Goal: Task Accomplishment & Management: Use online tool/utility

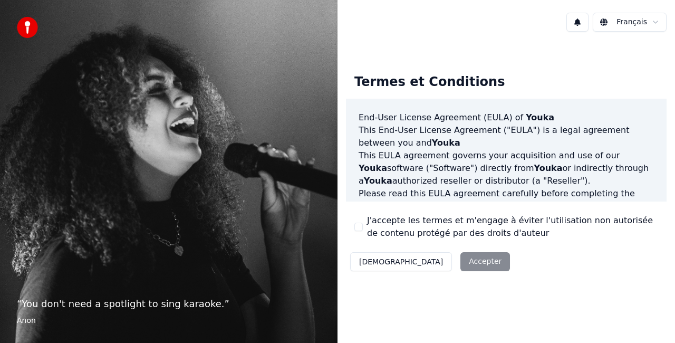
click at [429, 260] on div "Décliner Accepter" at bounding box center [430, 261] width 168 height 27
click at [362, 225] on button "J'accepte les termes et m'engage à éviter l'utilisation non autorisée de conten…" at bounding box center [358, 226] width 8 height 8
click at [460, 256] on button "Accepter" at bounding box center [485, 261] width 50 height 19
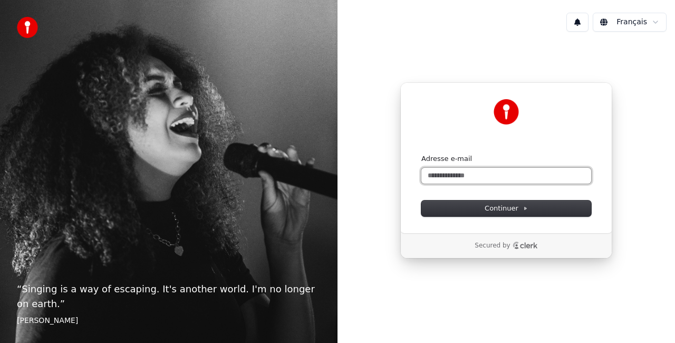
click at [463, 179] on input "Adresse e-mail" at bounding box center [506, 176] width 170 height 16
click at [421, 154] on button "submit" at bounding box center [421, 154] width 0 height 0
type input "**********"
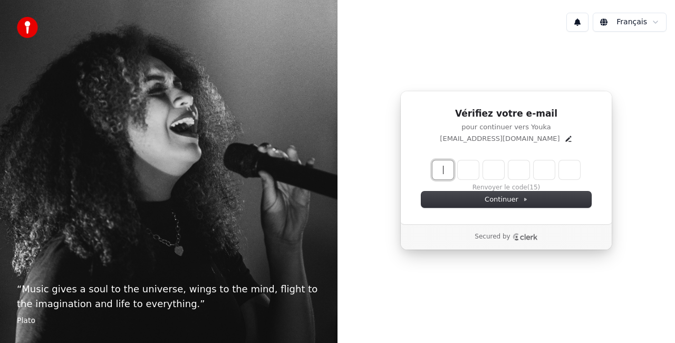
click at [441, 176] on input "Enter verification code" at bounding box center [516, 169] width 169 height 19
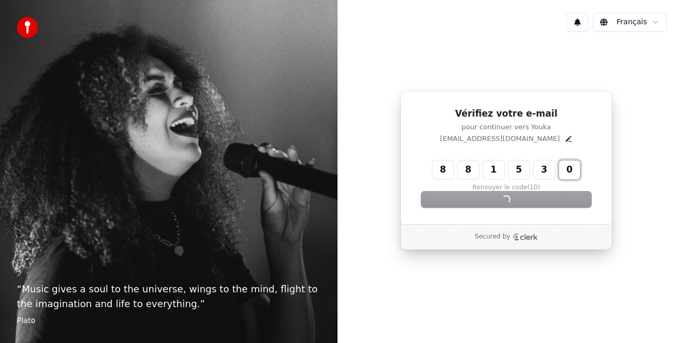
type input "******"
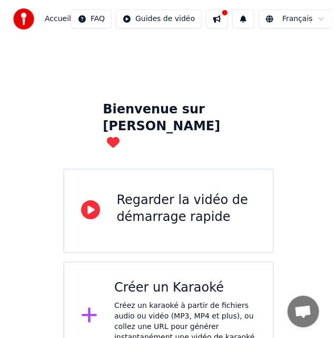
scroll to position [16, 0]
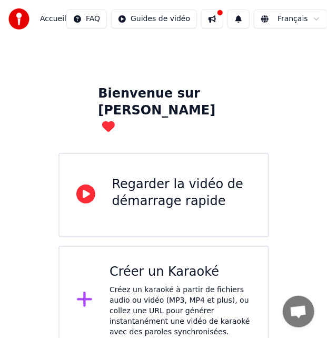
click at [74, 294] on div "Créer un Karaoké Créez un karaoké à partir de fichiers audio ou vidéo (MP3, MP4…" at bounding box center [164, 301] width 211 height 110
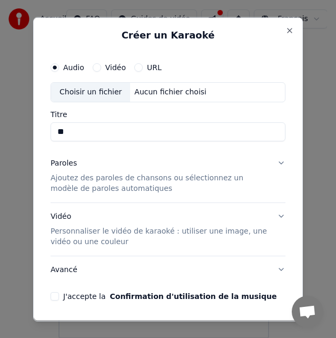
type input "*"
click at [141, 67] on div "URL" at bounding box center [147, 67] width 27 height 8
click at [69, 131] on input "Titre" at bounding box center [168, 131] width 235 height 19
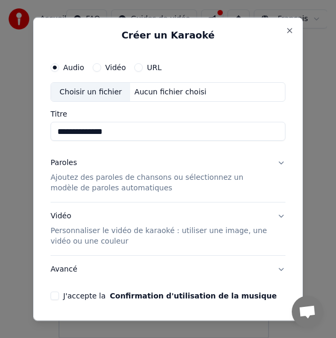
click at [60, 132] on input "**********" at bounding box center [168, 131] width 235 height 19
type input "**********"
click at [136, 170] on div "Paroles Ajoutez des paroles de chansons ou sélectionnez un modèle de paroles au…" at bounding box center [160, 176] width 218 height 36
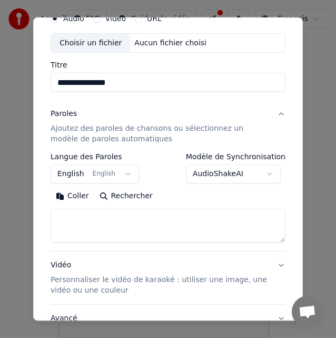
scroll to position [61, 0]
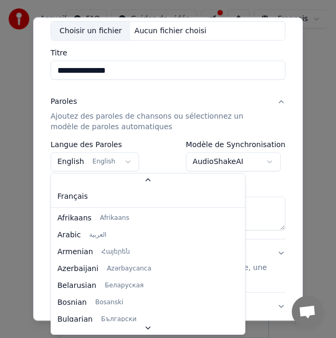
click at [115, 156] on body "**********" at bounding box center [163, 161] width 327 height 354
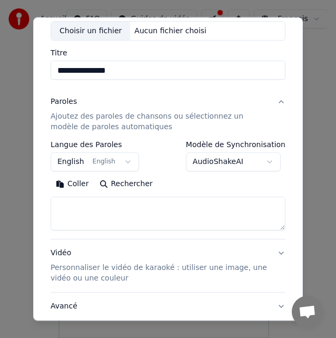
click at [115, 156] on body "**********" at bounding box center [163, 161] width 327 height 354
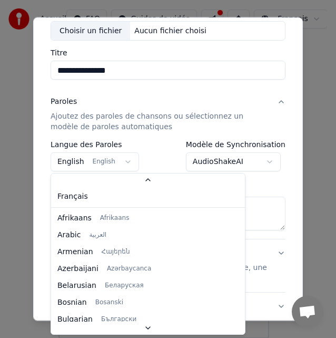
click at [115, 156] on body "**********" at bounding box center [163, 161] width 327 height 354
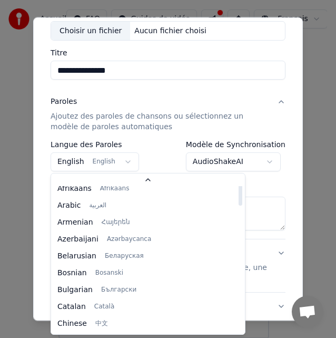
scroll to position [0, 0]
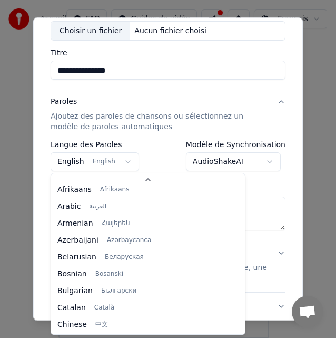
click at [74, 72] on body "**********" at bounding box center [163, 161] width 327 height 354
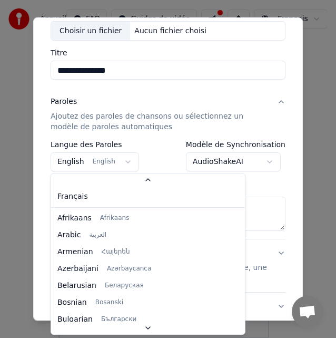
scroll to position [84, 0]
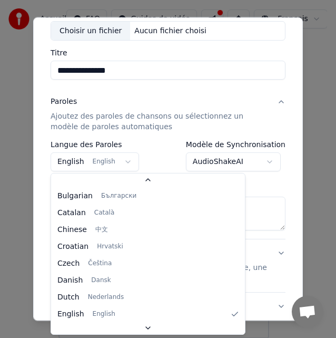
click at [109, 162] on body "**********" at bounding box center [163, 161] width 327 height 354
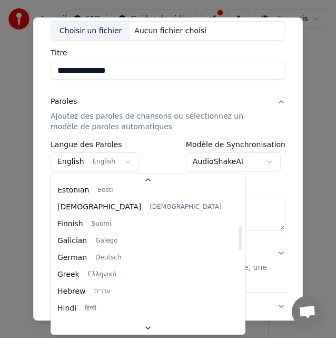
scroll to position [243, 0]
click at [171, 138] on body "**********" at bounding box center [163, 161] width 327 height 354
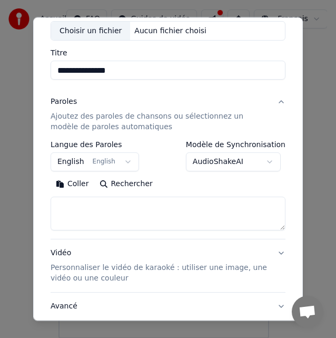
click at [152, 216] on textarea at bounding box center [168, 214] width 235 height 34
click at [183, 224] on textarea at bounding box center [168, 214] width 235 height 34
paste textarea "**********"
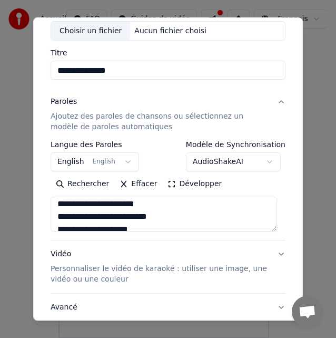
scroll to position [264, 0]
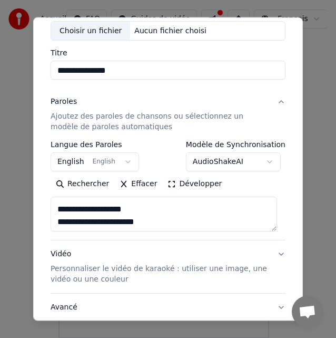
click at [67, 209] on textarea at bounding box center [164, 214] width 227 height 34
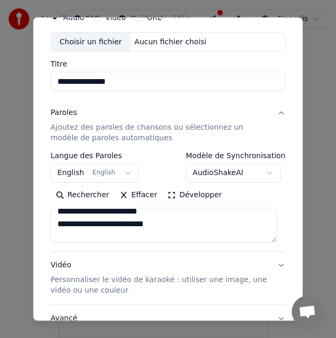
scroll to position [1139, 0]
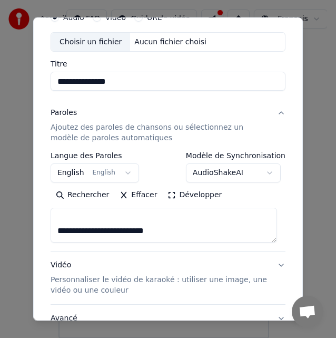
type textarea "**********"
click at [105, 176] on body "**********" at bounding box center [163, 161] width 327 height 354
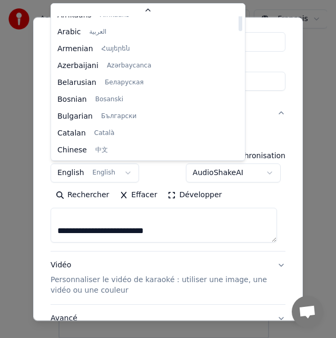
scroll to position [0, 0]
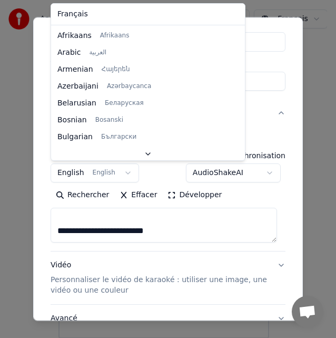
select select "**"
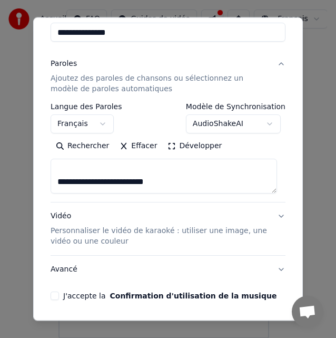
scroll to position [134, 0]
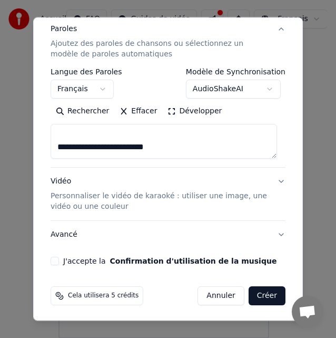
click at [59, 260] on button "J'accepte la Confirmation d'utilisation de la musique" at bounding box center [55, 260] width 8 height 8
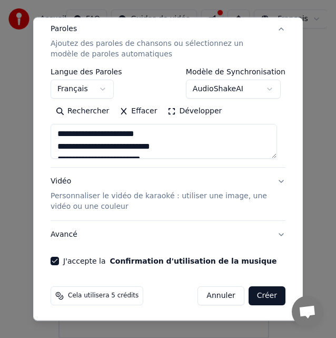
scroll to position [0, 0]
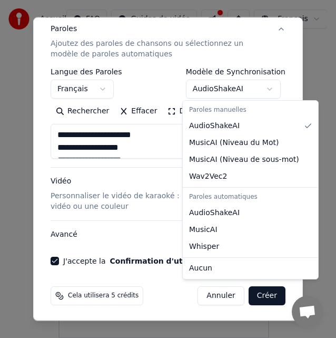
click at [229, 87] on body "**********" at bounding box center [163, 161] width 327 height 354
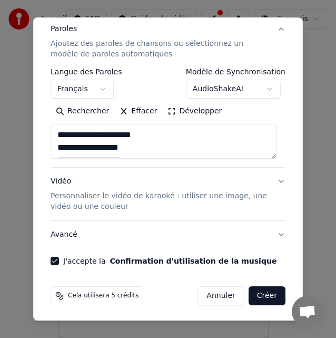
click at [229, 87] on body "**********" at bounding box center [163, 161] width 327 height 354
click at [264, 293] on button "Créer" at bounding box center [267, 295] width 37 height 19
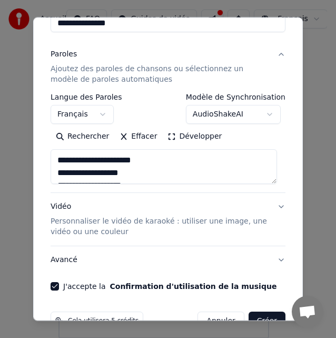
scroll to position [159, 0]
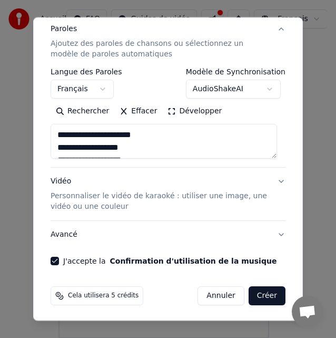
click at [263, 300] on button "Créer" at bounding box center [267, 295] width 37 height 19
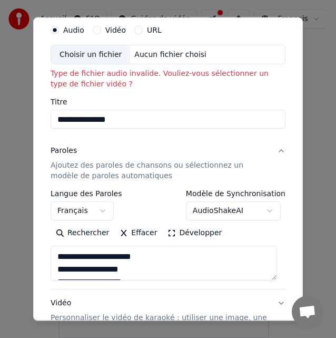
scroll to position [0, 0]
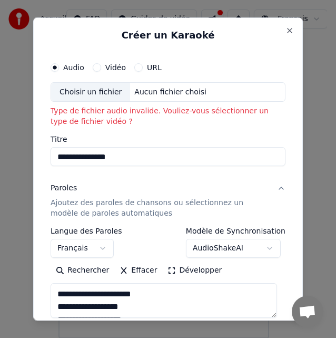
click at [152, 91] on div "Aucun fichier choisi" at bounding box center [170, 91] width 81 height 11
click at [96, 66] on button "Vidéo" at bounding box center [97, 67] width 8 height 8
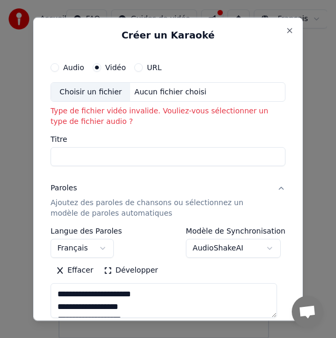
click at [102, 150] on input "Titre" at bounding box center [168, 156] width 235 height 19
type input "**********"
click at [133, 94] on div "Aucun fichier choisi" at bounding box center [170, 91] width 81 height 11
click at [160, 90] on div "Aucun fichier choisi" at bounding box center [170, 91] width 81 height 11
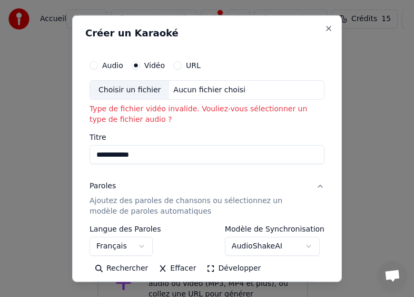
click at [97, 67] on div "Audio" at bounding box center [107, 65] width 34 height 8
click at [94, 66] on button "Audio" at bounding box center [94, 65] width 8 height 8
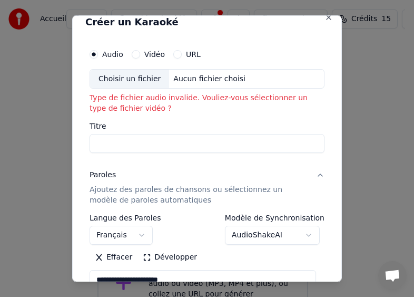
scroll to position [9, 0]
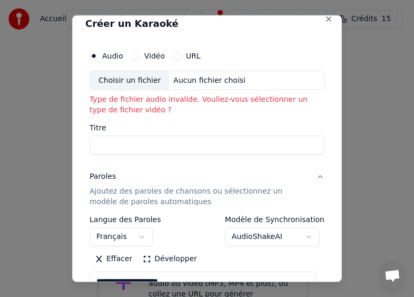
click at [200, 74] on div "Choisir un fichier Aucun fichier choisi" at bounding box center [207, 80] width 235 height 20
type input "**********"
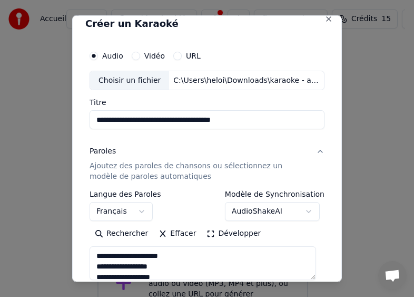
drag, startPoint x: 262, startPoint y: 115, endPoint x: 17, endPoint y: 102, distance: 245.5
click at [17, 102] on body "**********" at bounding box center [202, 161] width 405 height 354
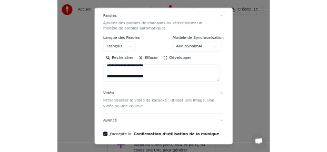
scroll to position [170, 0]
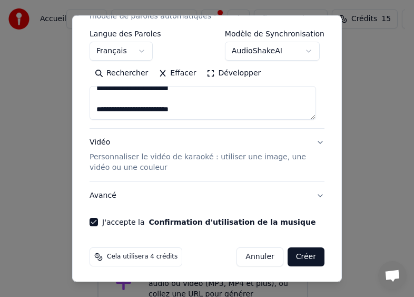
type input "**********"
click at [297, 260] on button "Créer" at bounding box center [306, 256] width 37 height 19
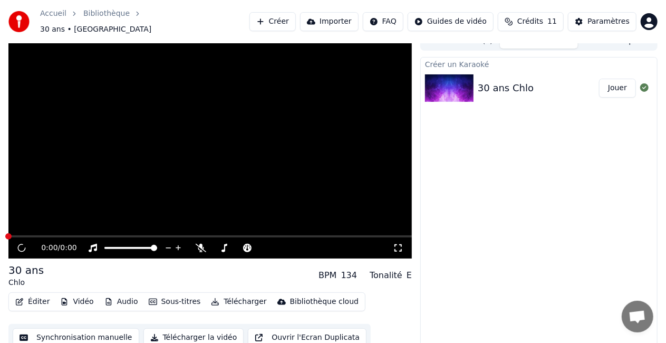
scroll to position [15, 0]
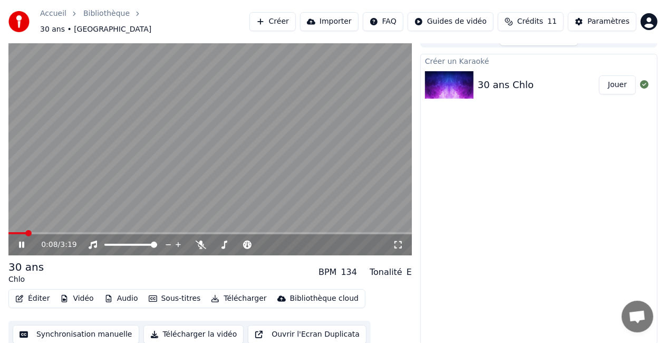
click at [18, 240] on icon at bounding box center [29, 244] width 24 height 8
click at [8, 230] on span at bounding box center [11, 233] width 6 height 6
click at [18, 240] on icon at bounding box center [29, 244] width 24 height 8
click at [8, 230] on span at bounding box center [11, 233] width 6 height 6
click at [19, 232] on span at bounding box center [25, 233] width 34 height 2
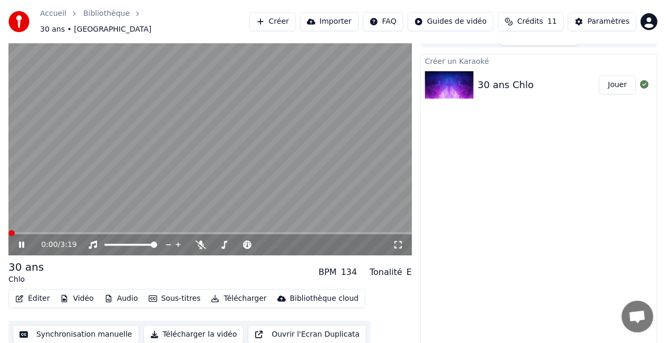
click at [8, 230] on span at bounding box center [11, 233] width 6 height 6
click at [20, 241] on icon at bounding box center [21, 244] width 5 height 6
click at [82, 329] on button "Synchronisation manuelle" at bounding box center [76, 334] width 127 height 19
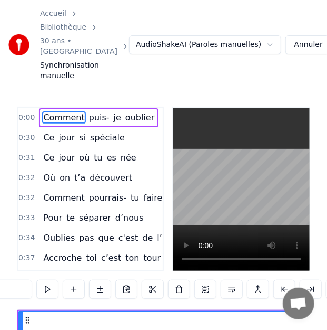
click at [26, 115] on span "0:00" at bounding box center [26, 117] width 16 height 11
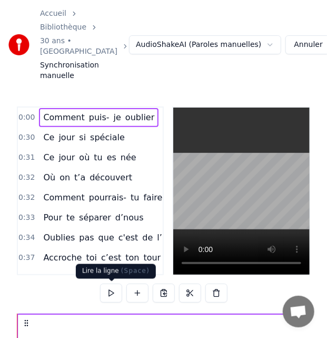
click at [111, 288] on button at bounding box center [111, 293] width 22 height 19
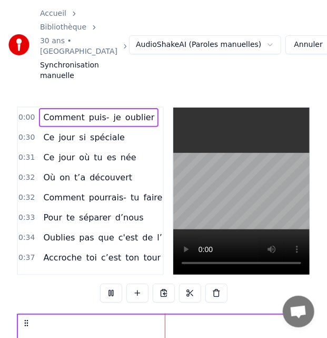
click at [111, 288] on button at bounding box center [111, 293] width 22 height 19
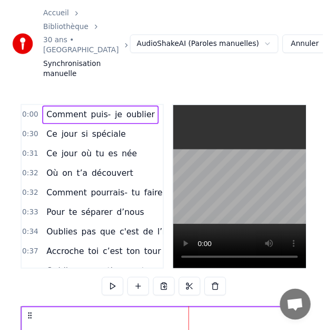
scroll to position [2, 0]
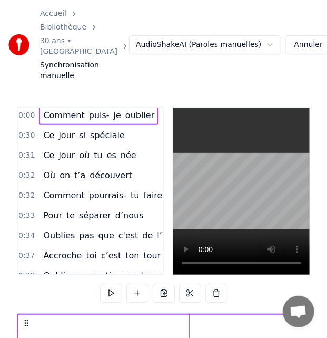
drag, startPoint x: 98, startPoint y: 320, endPoint x: 121, endPoint y: 327, distance: 24.8
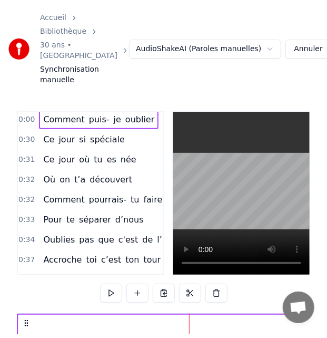
scroll to position [0, 0]
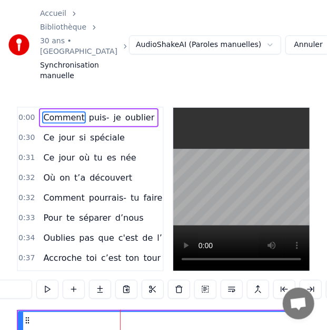
click at [63, 121] on span "Comment" at bounding box center [63, 117] width 43 height 12
click at [24, 116] on span "0:00" at bounding box center [26, 117] width 16 height 11
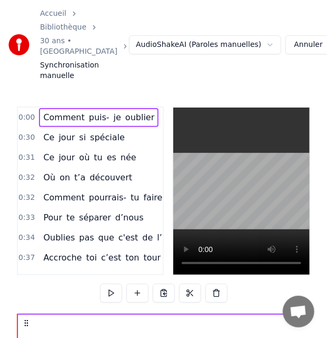
click at [66, 112] on span "Comment" at bounding box center [63, 117] width 43 height 12
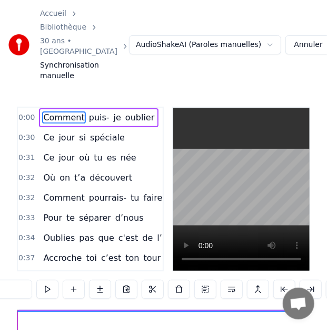
drag, startPoint x: 21, startPoint y: 319, endPoint x: 5, endPoint y: 318, distance: 15.3
click at [5, 318] on div "Accueil Bibliothèque 30 ans • Chlo Synchronisation manuelle AudioShakeAI (Parol…" at bounding box center [163, 207] width 327 height 415
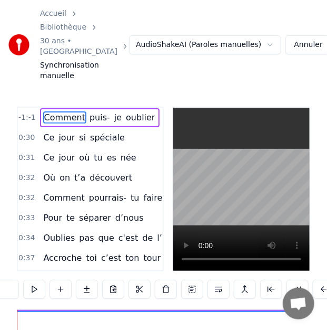
drag, startPoint x: 36, startPoint y: 323, endPoint x: 30, endPoint y: 323, distance: 6.9
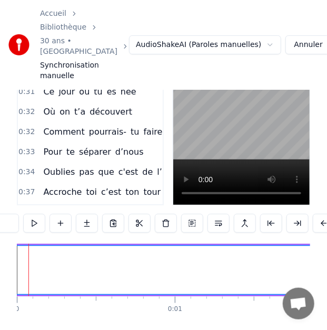
scroll to position [66, 0]
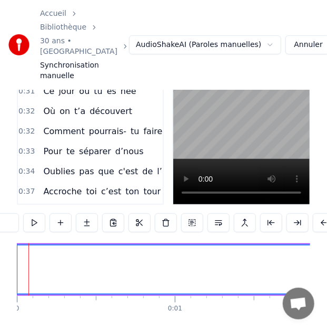
drag, startPoint x: 72, startPoint y: 265, endPoint x: 48, endPoint y: 265, distance: 23.7
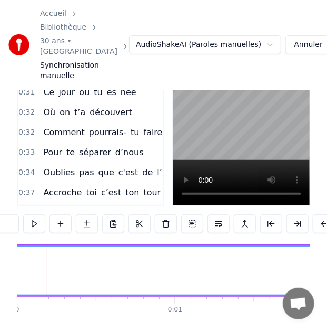
drag, startPoint x: 236, startPoint y: 263, endPoint x: 176, endPoint y: 259, distance: 60.2
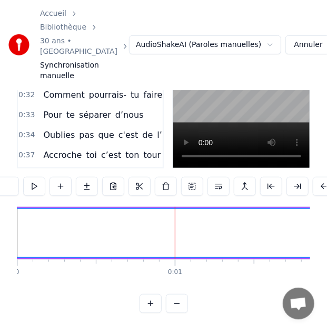
scroll to position [116, 0]
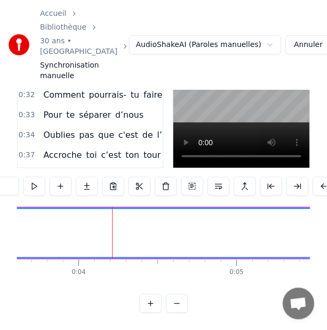
scroll to position [0, 614]
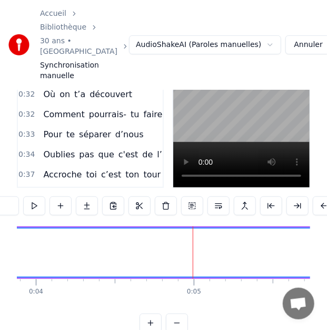
scroll to position [93, 0]
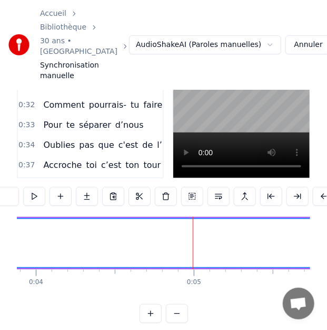
drag, startPoint x: 194, startPoint y: 280, endPoint x: 188, endPoint y: 283, distance: 6.9
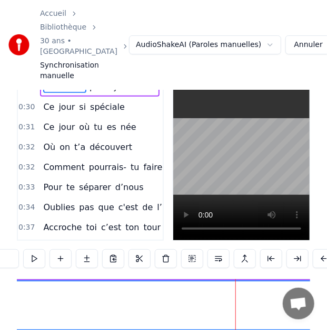
scroll to position [116, 0]
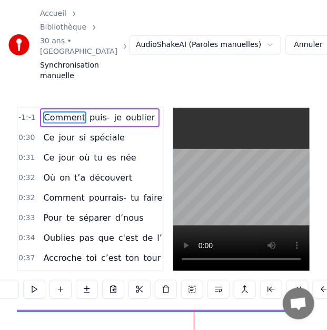
click at [39, 295] on button at bounding box center [34, 288] width 22 height 19
click at [59, 118] on span "Comment" at bounding box center [64, 117] width 43 height 12
click at [63, 115] on span "Comment" at bounding box center [64, 117] width 43 height 12
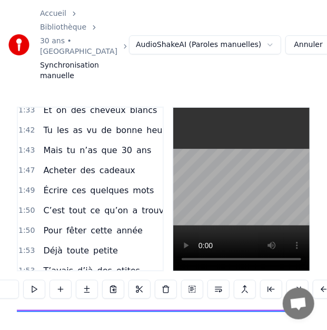
scroll to position [0, 0]
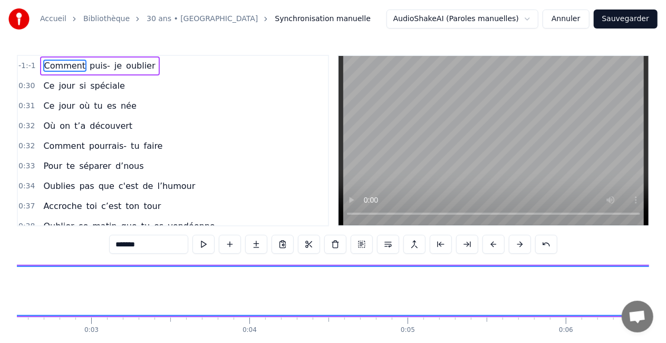
drag, startPoint x: 227, startPoint y: 291, endPoint x: 330, endPoint y: 304, distance: 103.2
click at [60, 61] on span "Comment" at bounding box center [64, 66] width 43 height 12
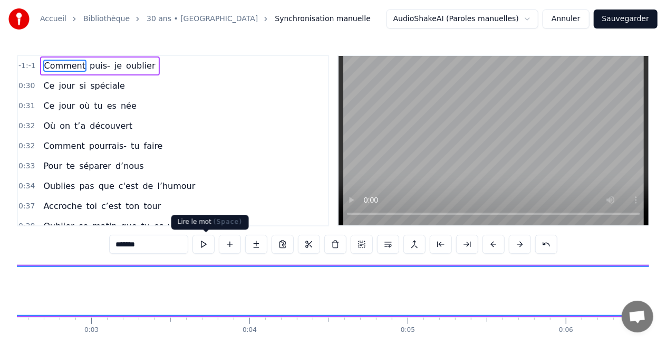
click at [206, 247] on button at bounding box center [203, 244] width 22 height 19
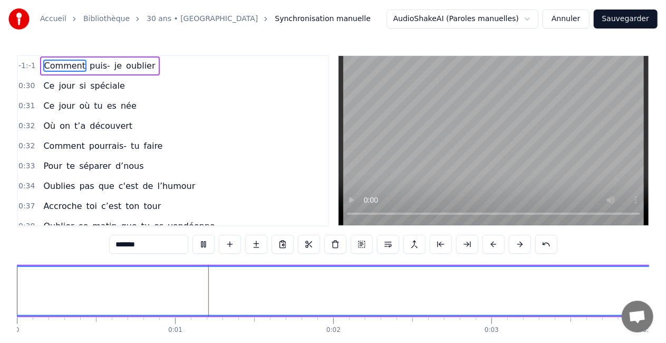
click at [206, 247] on button at bounding box center [203, 244] width 22 height 19
click at [511, 245] on button at bounding box center [520, 244] width 22 height 19
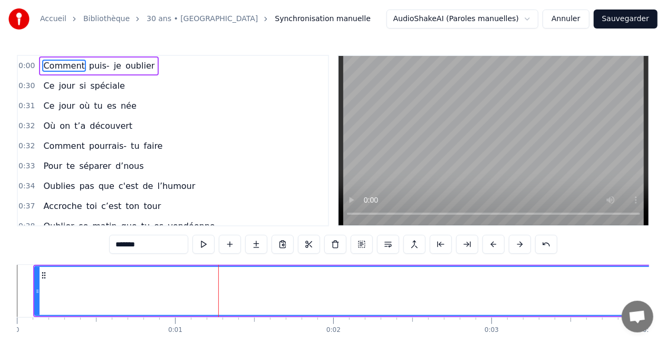
click at [511, 245] on button at bounding box center [520, 244] width 22 height 19
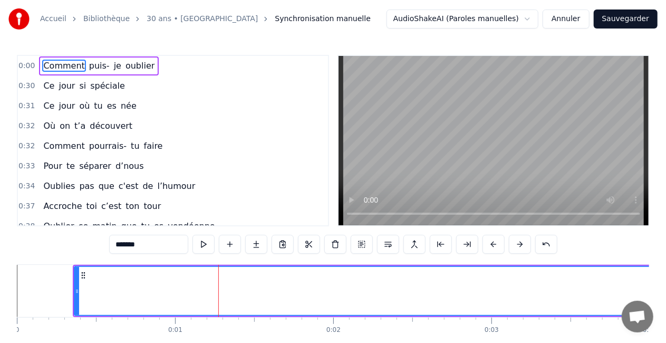
click at [511, 245] on button at bounding box center [520, 244] width 22 height 19
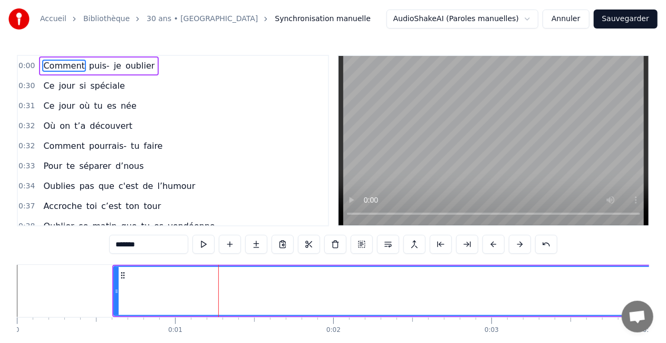
click at [511, 245] on button at bounding box center [520, 244] width 22 height 19
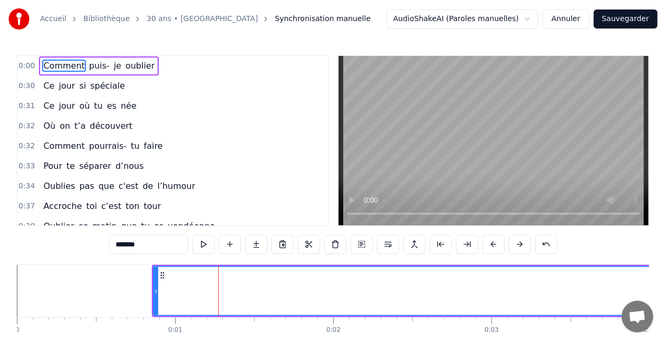
click at [511, 245] on button at bounding box center [520, 244] width 22 height 19
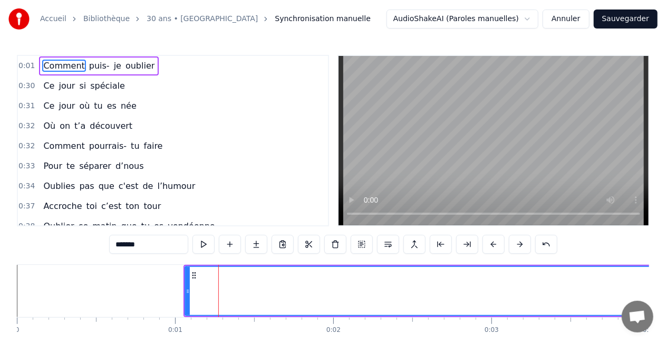
click at [511, 245] on button at bounding box center [520, 244] width 22 height 19
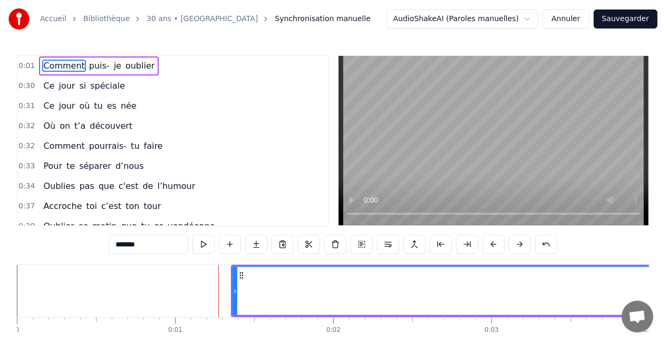
click at [511, 245] on button at bounding box center [520, 244] width 22 height 19
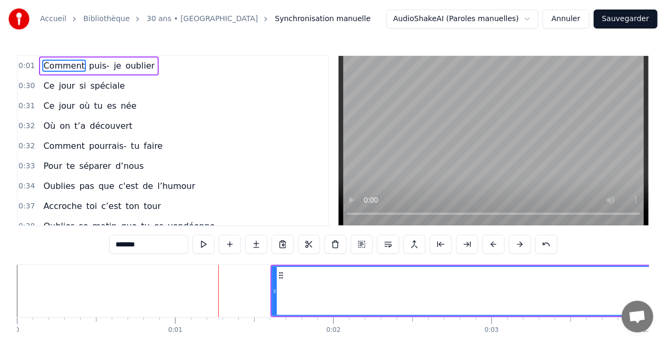
click at [511, 245] on button at bounding box center [520, 244] width 22 height 19
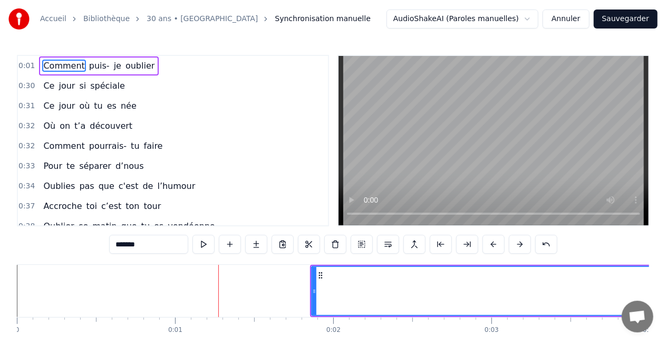
click at [511, 245] on button at bounding box center [520, 244] width 22 height 19
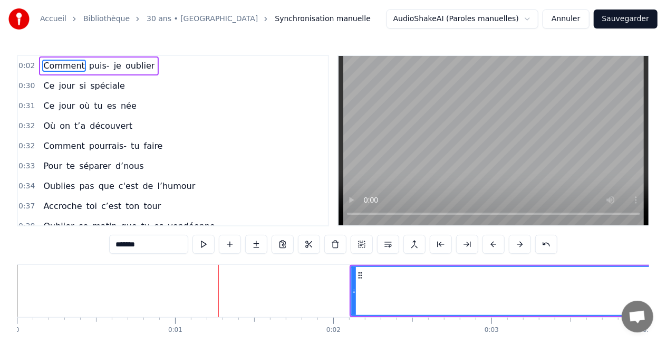
click at [511, 245] on button at bounding box center [520, 244] width 22 height 19
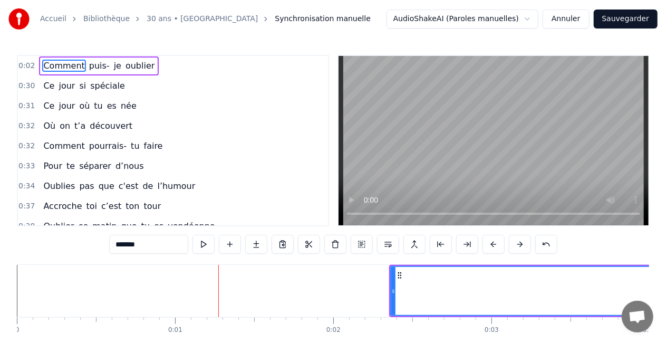
click at [511, 245] on button at bounding box center [520, 244] width 22 height 19
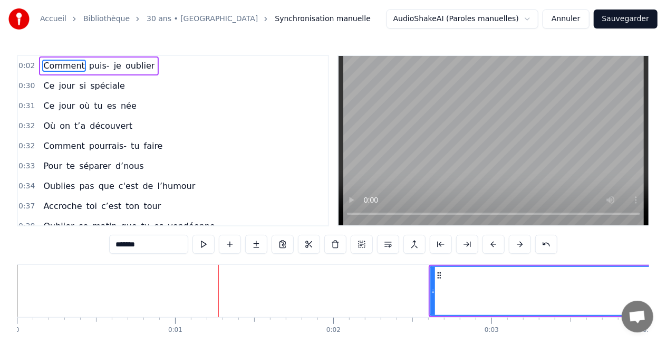
click at [511, 245] on button at bounding box center [520, 244] width 22 height 19
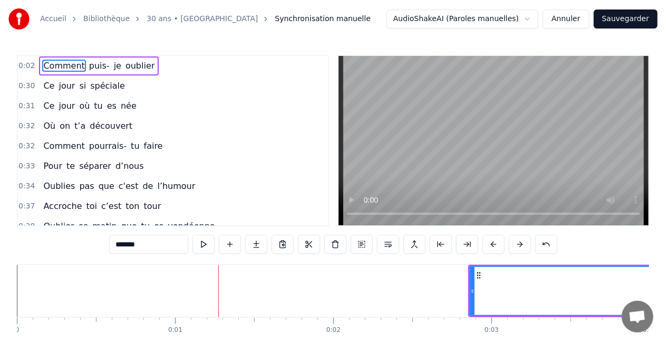
click at [511, 245] on button at bounding box center [520, 244] width 22 height 19
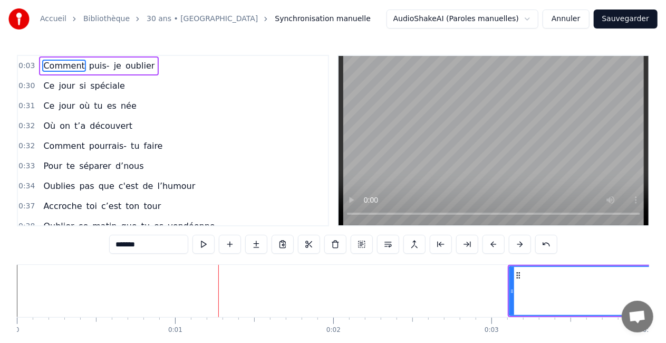
click at [511, 245] on button at bounding box center [520, 244] width 22 height 19
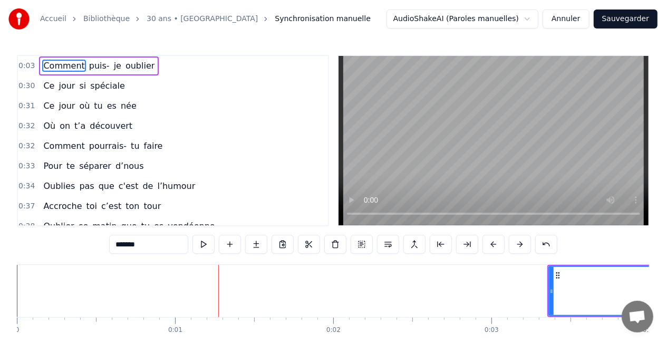
click at [511, 245] on button at bounding box center [520, 244] width 22 height 19
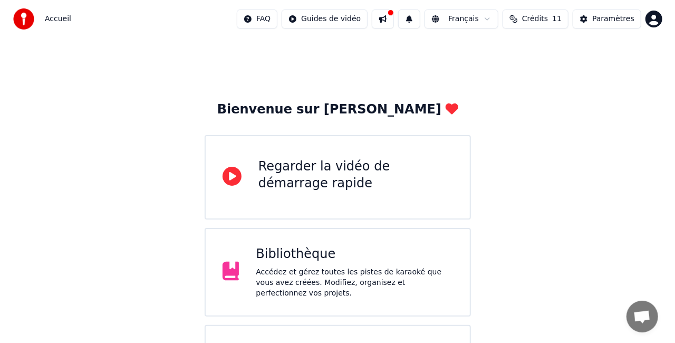
scroll to position [66, 0]
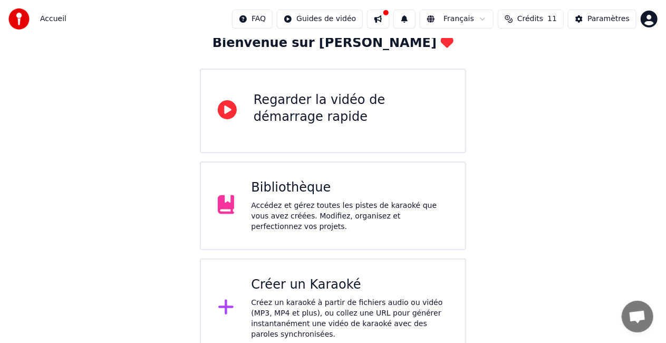
click at [385, 308] on div "Créez un karaoké à partir de fichiers audio ou vidéo (MP3, MP4 et plus), ou col…" at bounding box center [349, 318] width 197 height 42
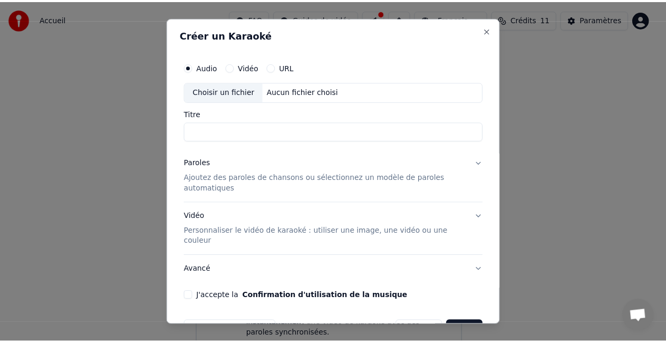
scroll to position [20, 0]
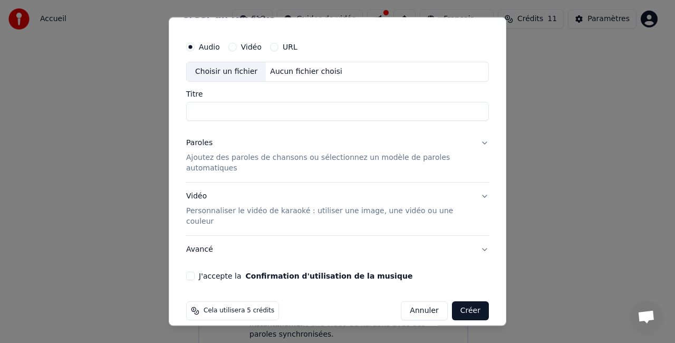
click at [247, 159] on p "Ajoutez des paroles de chansons ou sélectionnez un modèle de paroles automatiqu…" at bounding box center [329, 162] width 286 height 21
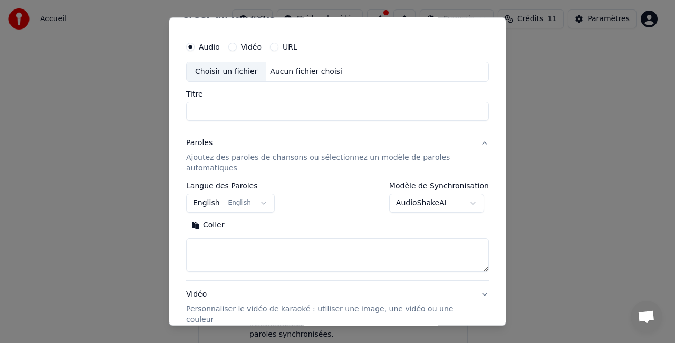
click at [247, 159] on p "Ajoutez des paroles de chansons ou sélectionnez un modèle de paroles automatiqu…" at bounding box center [329, 162] width 286 height 21
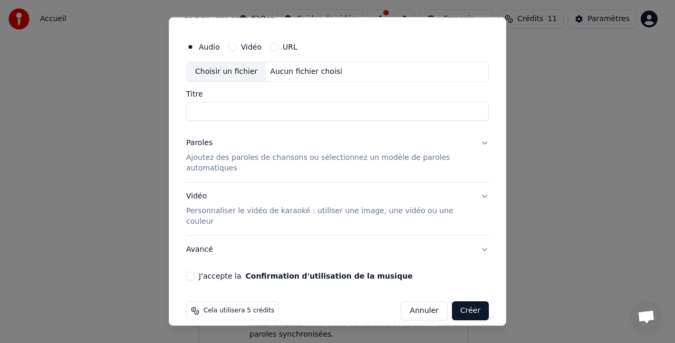
click at [272, 47] on button "URL" at bounding box center [274, 47] width 8 height 8
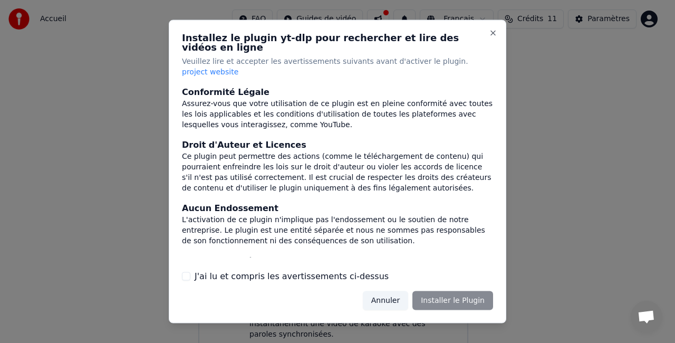
click at [495, 139] on div "Installez le plugin yt-dlp pour rechercher et lire des vidéos en ligne Veuillez…" at bounding box center [337, 171] width 337 height 303
click at [389, 292] on button "Annuler" at bounding box center [385, 300] width 45 height 19
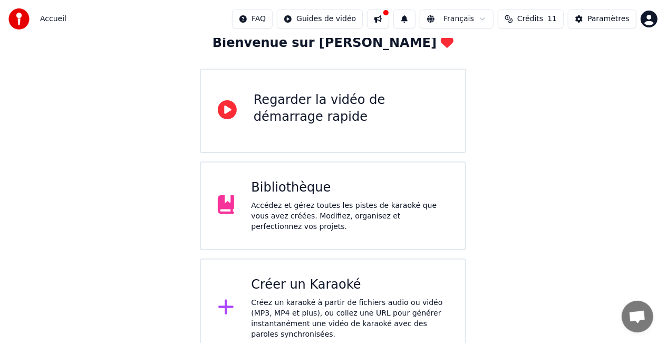
scroll to position [0, 0]
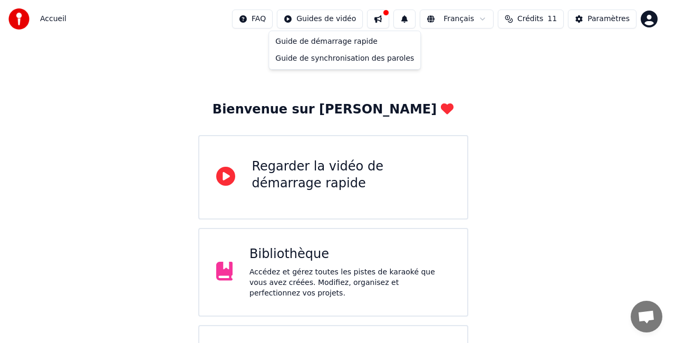
click at [318, 24] on html "Accueil FAQ Guides de vidéo Français Crédits 11 Paramètres Bienvenue sur Youka …" at bounding box center [337, 212] width 675 height 424
click at [316, 55] on div "Guide de synchronisation des paroles" at bounding box center [344, 58] width 147 height 17
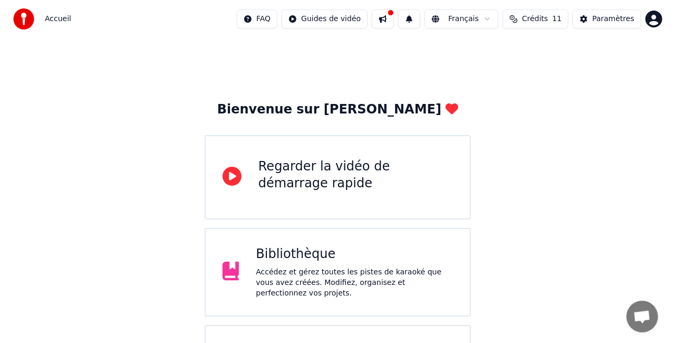
scroll to position [66, 0]
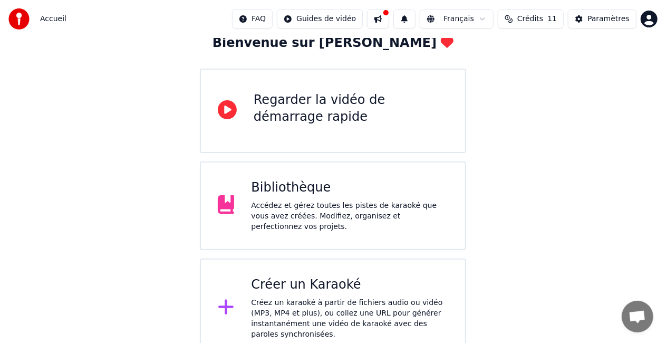
click at [377, 280] on div "Créer un Karaoké" at bounding box center [349, 284] width 197 height 17
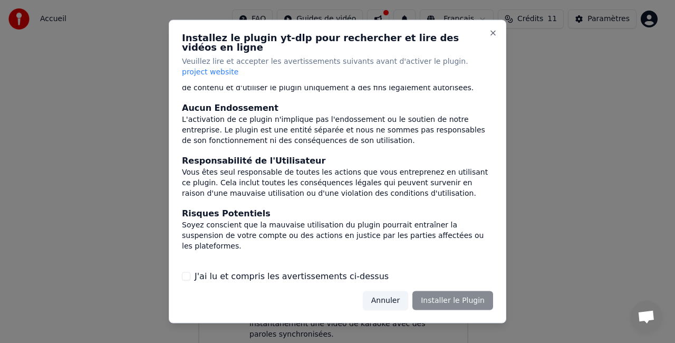
scroll to position [105, 0]
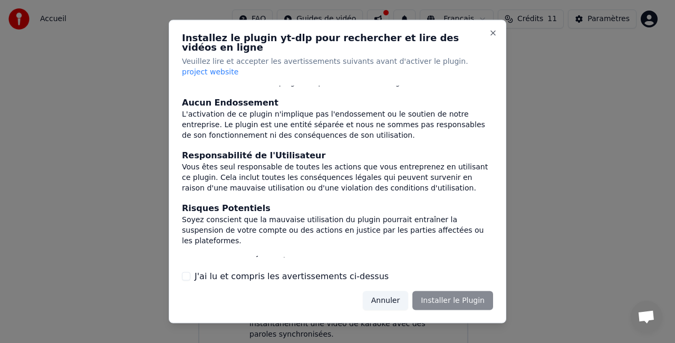
click at [385, 293] on button "Annuler" at bounding box center [385, 300] width 45 height 19
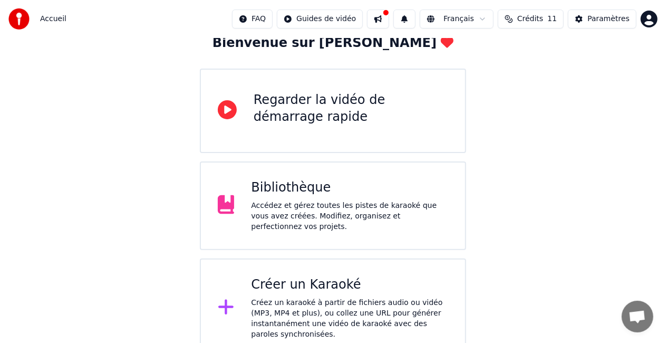
click at [344, 305] on div "Créez un karaoké à partir de fichiers audio ou vidéo (MP3, MP4 et plus), ou col…" at bounding box center [349, 318] width 197 height 42
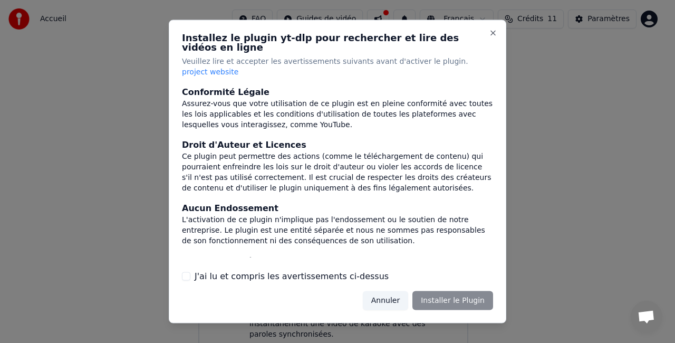
scroll to position [125, 0]
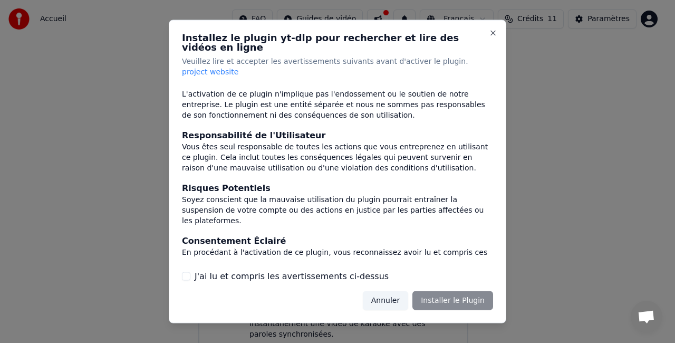
click at [188, 272] on button "J'ai lu et compris les avertissements ci-dessus" at bounding box center [186, 276] width 8 height 8
click at [489, 291] on button "Installer le Plugin" at bounding box center [452, 300] width 81 height 19
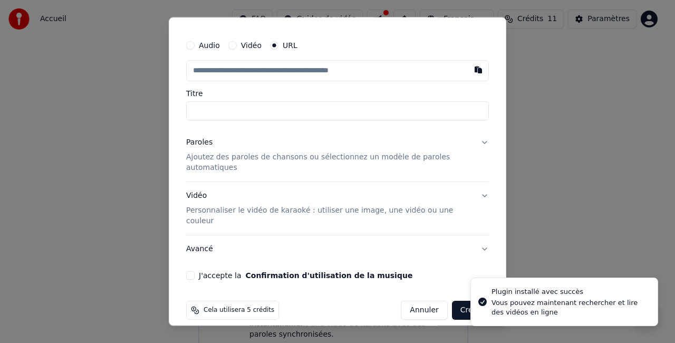
scroll to position [0, 0]
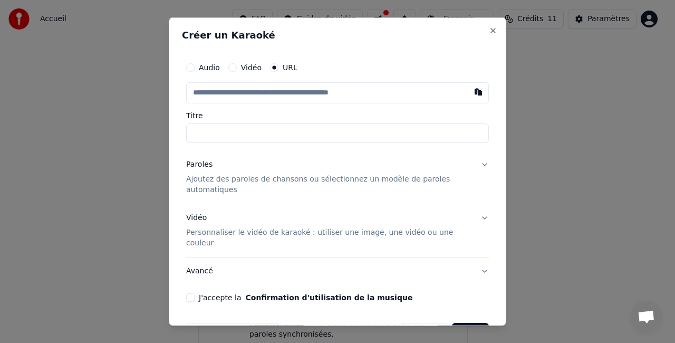
click at [402, 182] on p "Ajoutez des paroles de chansons ou sélectionnez un modèle de paroles automatiqu…" at bounding box center [329, 183] width 286 height 21
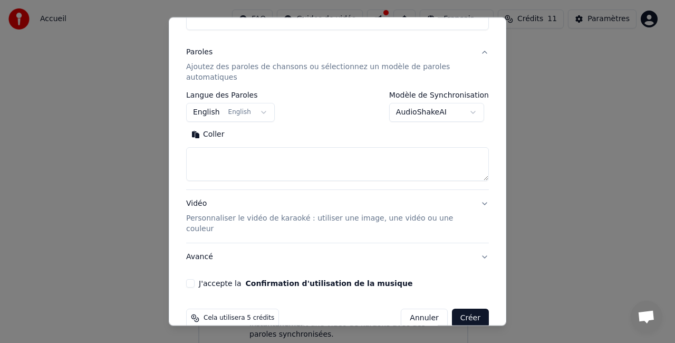
scroll to position [114, 0]
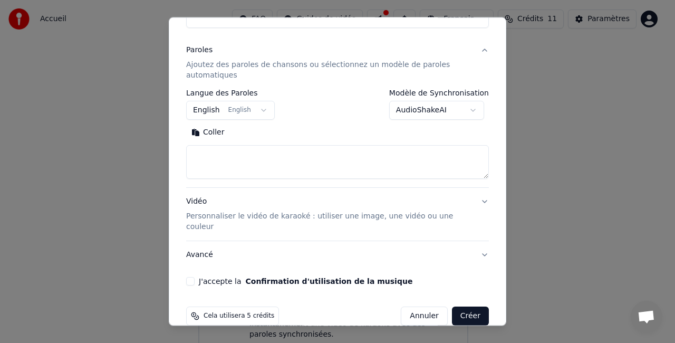
click at [402, 182] on div "**********" at bounding box center [337, 138] width 303 height 98
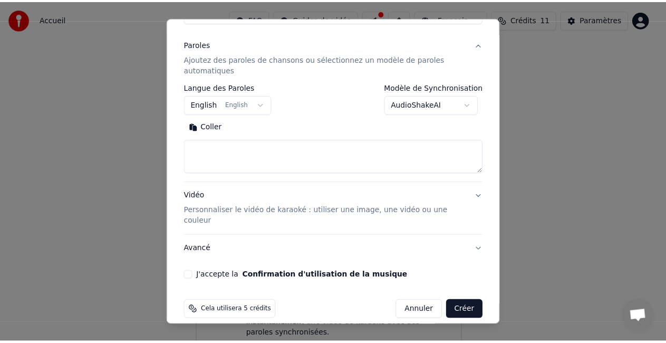
scroll to position [0, 0]
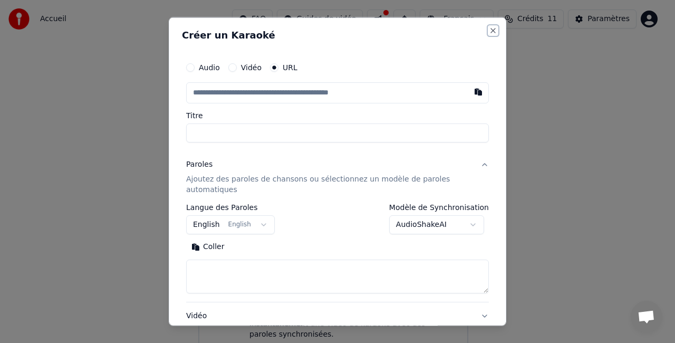
click at [489, 30] on button "Close" at bounding box center [493, 30] width 8 height 8
select select
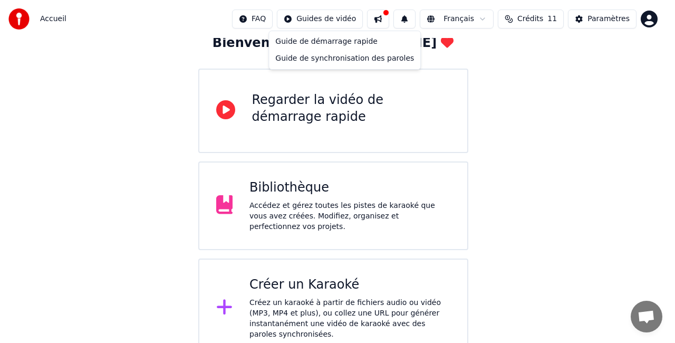
click at [348, 21] on html "Accueil FAQ Guides de vidéo Français Crédits 11 Paramètres Bienvenue sur Youka …" at bounding box center [337, 146] width 675 height 424
click at [138, 102] on html "Accueil FAQ Guides de vidéo Français Crédits 11 Paramètres Bienvenue sur Youka …" at bounding box center [337, 146] width 675 height 424
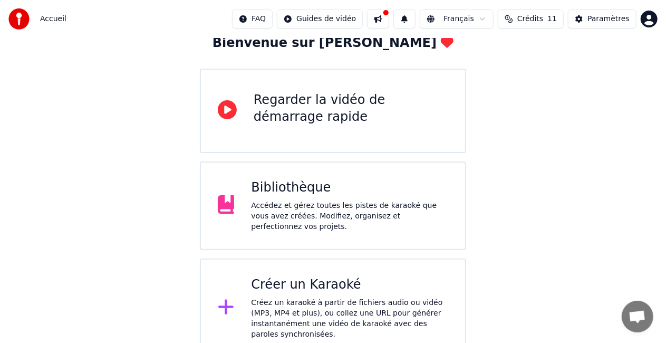
click at [224, 101] on icon at bounding box center [227, 109] width 19 height 19
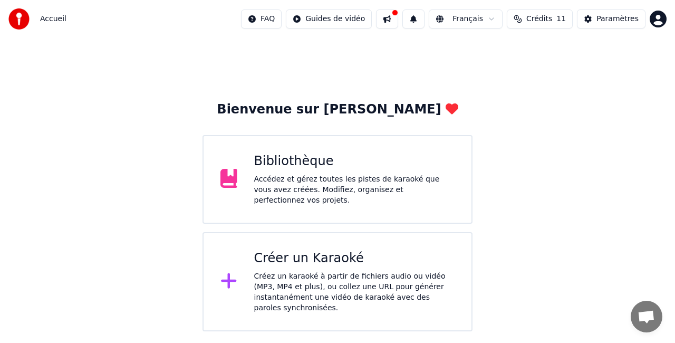
click at [373, 195] on div "Accédez et gérez toutes les pistes de karaoké que vous avez créées. Modifiez, o…" at bounding box center [354, 190] width 201 height 32
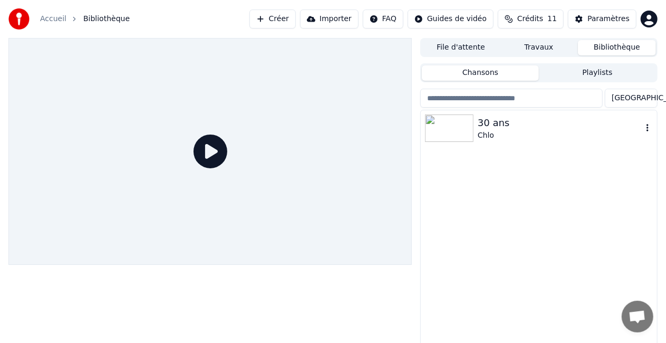
click at [453, 122] on img at bounding box center [449, 127] width 49 height 27
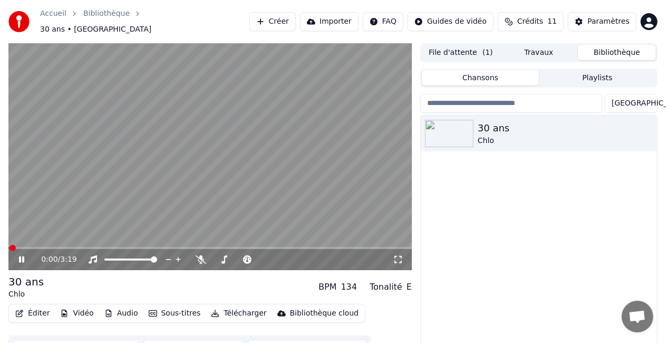
scroll to position [24, 0]
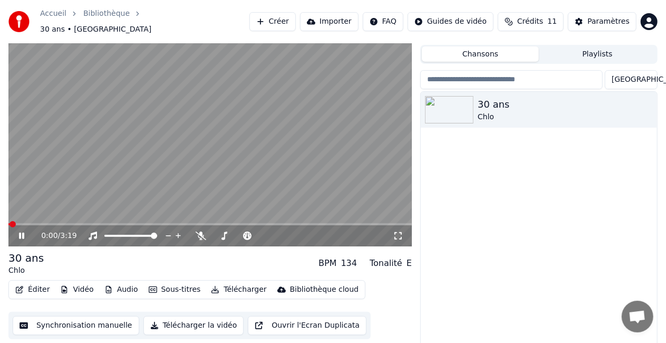
click at [23, 235] on div "0:00 / 3:19" at bounding box center [210, 235] width 395 height 11
click at [20, 233] on icon at bounding box center [21, 236] width 5 height 6
click at [20, 232] on icon at bounding box center [21, 235] width 6 height 7
click at [20, 233] on icon at bounding box center [21, 236] width 5 height 6
click at [8, 221] on span at bounding box center [11, 224] width 6 height 6
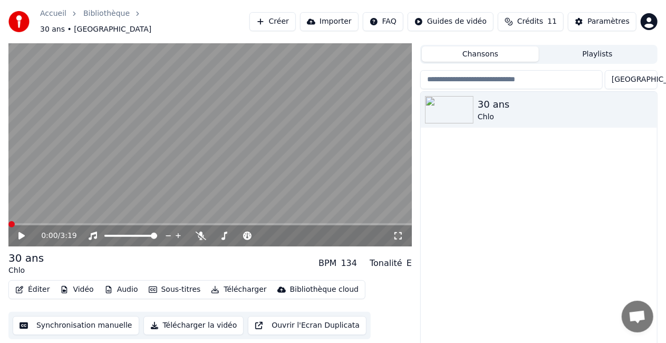
scroll to position [0, 0]
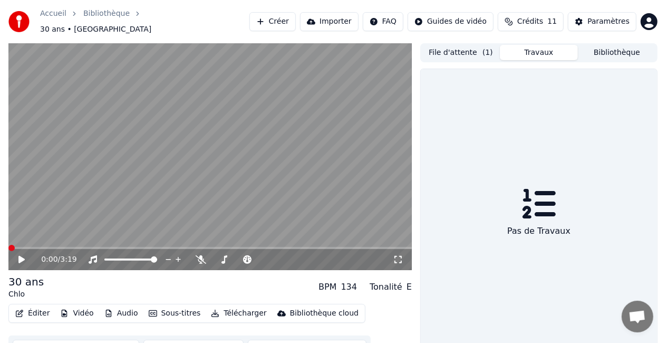
click at [538, 53] on button "Travaux" at bounding box center [539, 52] width 78 height 15
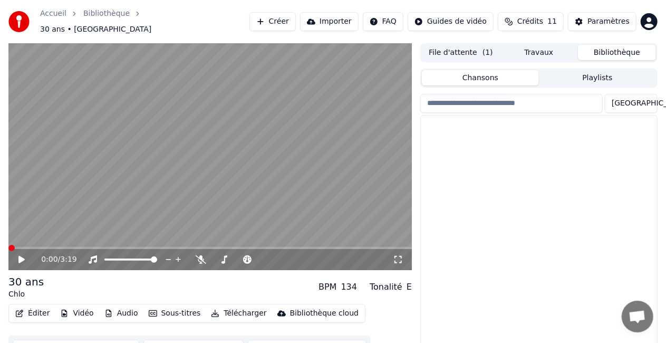
click at [617, 52] on button "Bibliothèque" at bounding box center [617, 52] width 78 height 15
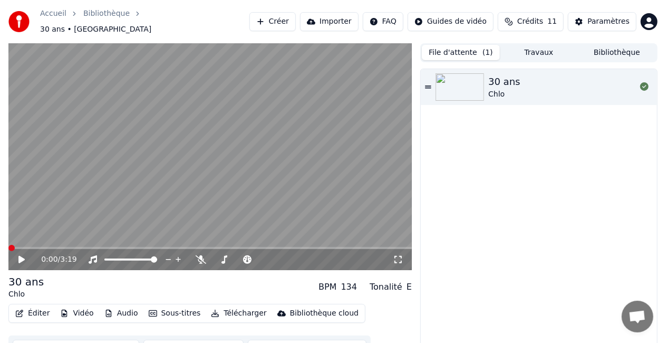
click at [466, 51] on button "File d'attente ( 1 )" at bounding box center [461, 52] width 78 height 15
click at [427, 83] on icon at bounding box center [428, 86] width 6 height 7
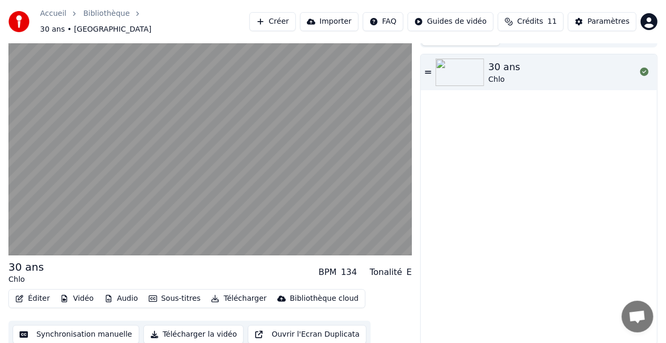
click at [81, 331] on button "Synchronisation manuelle" at bounding box center [76, 334] width 127 height 19
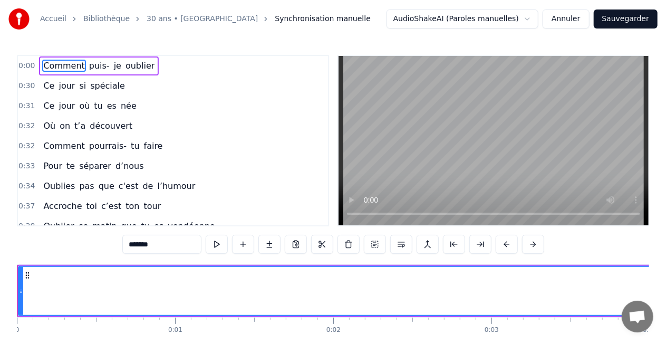
drag, startPoint x: 562, startPoint y: 306, endPoint x: 463, endPoint y: 304, distance: 98.6
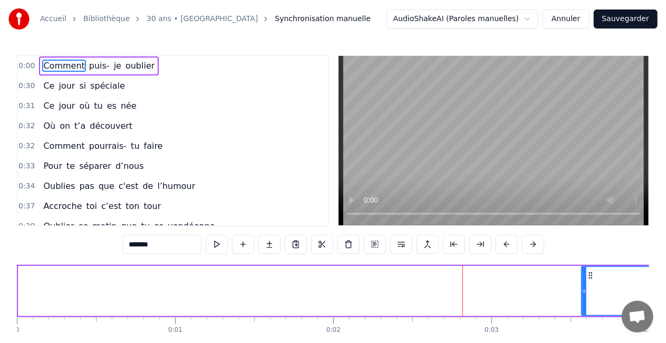
drag, startPoint x: 21, startPoint y: 296, endPoint x: 623, endPoint y: 311, distance: 602.3
click at [623, 311] on body "Accueil Bibliothèque 30 ans • Chlo Synchronisation manuelle AudioShakeAI (Parol…" at bounding box center [333, 185] width 666 height 371
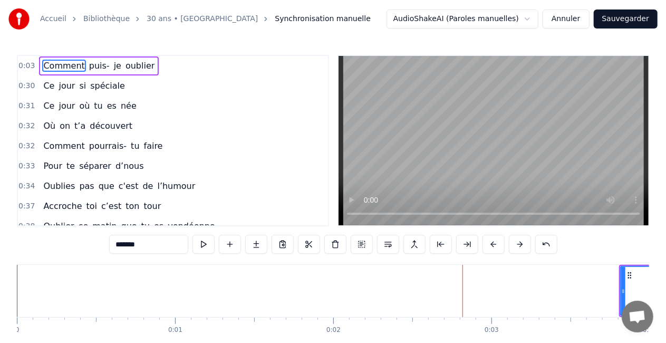
click at [206, 247] on button at bounding box center [203, 244] width 22 height 19
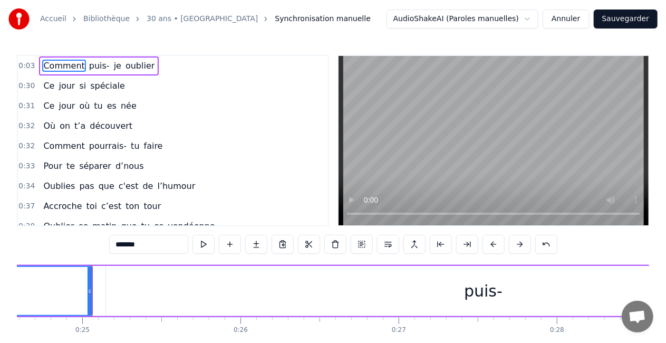
scroll to position [0, 3911]
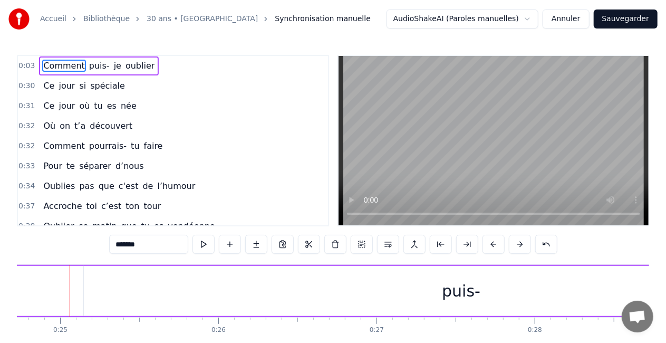
drag, startPoint x: 66, startPoint y: 293, endPoint x: 0, endPoint y: 288, distance: 66.6
click at [0, 288] on div "Accueil Bibliothèque 30 ans • Chlo Synchronisation manuelle AudioShakeAI (Parol…" at bounding box center [333, 185] width 666 height 371
